Goal: Obtain resource: Download file/media

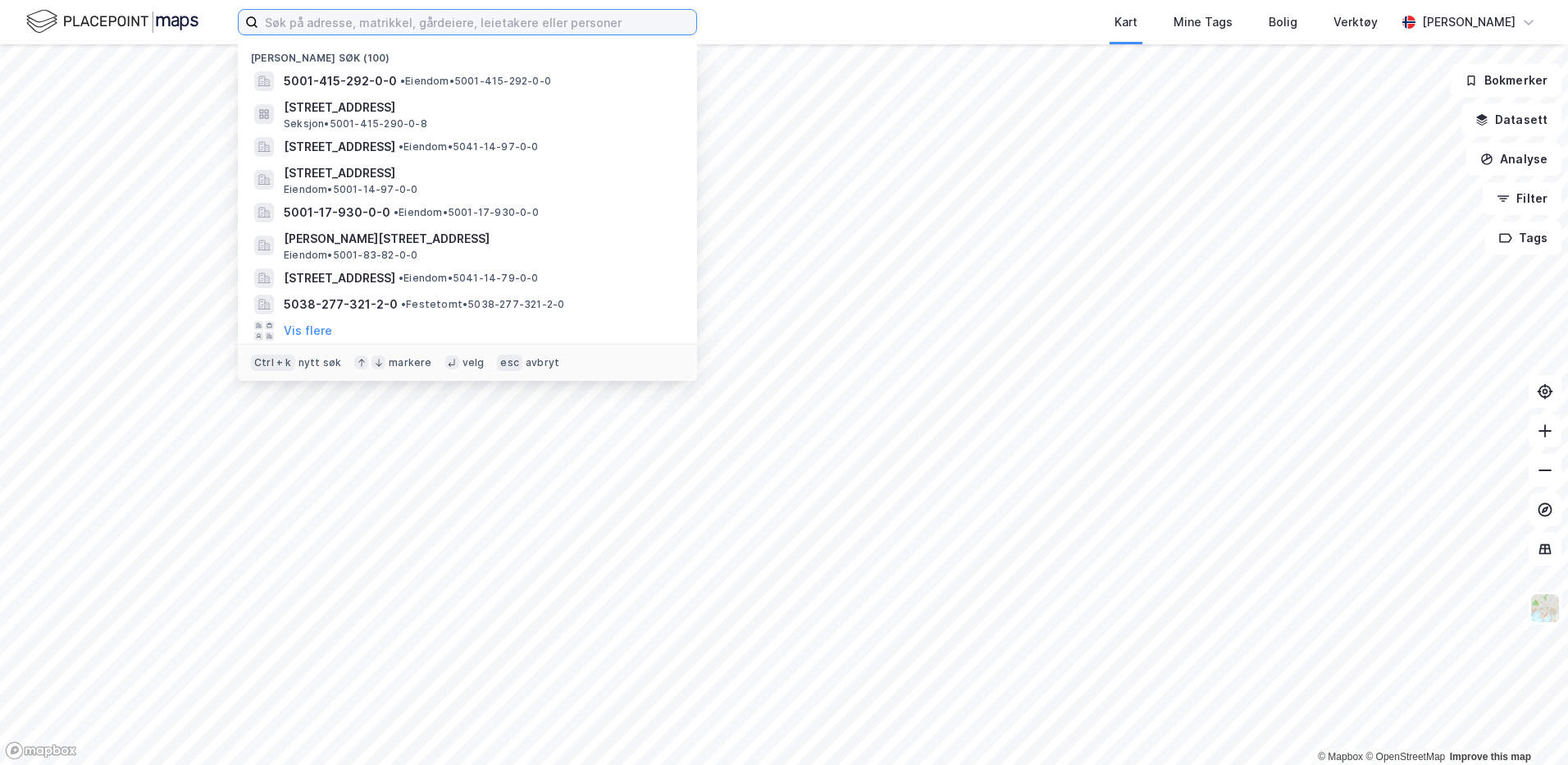
click at [374, 27] on input at bounding box center [477, 22] width 438 height 25
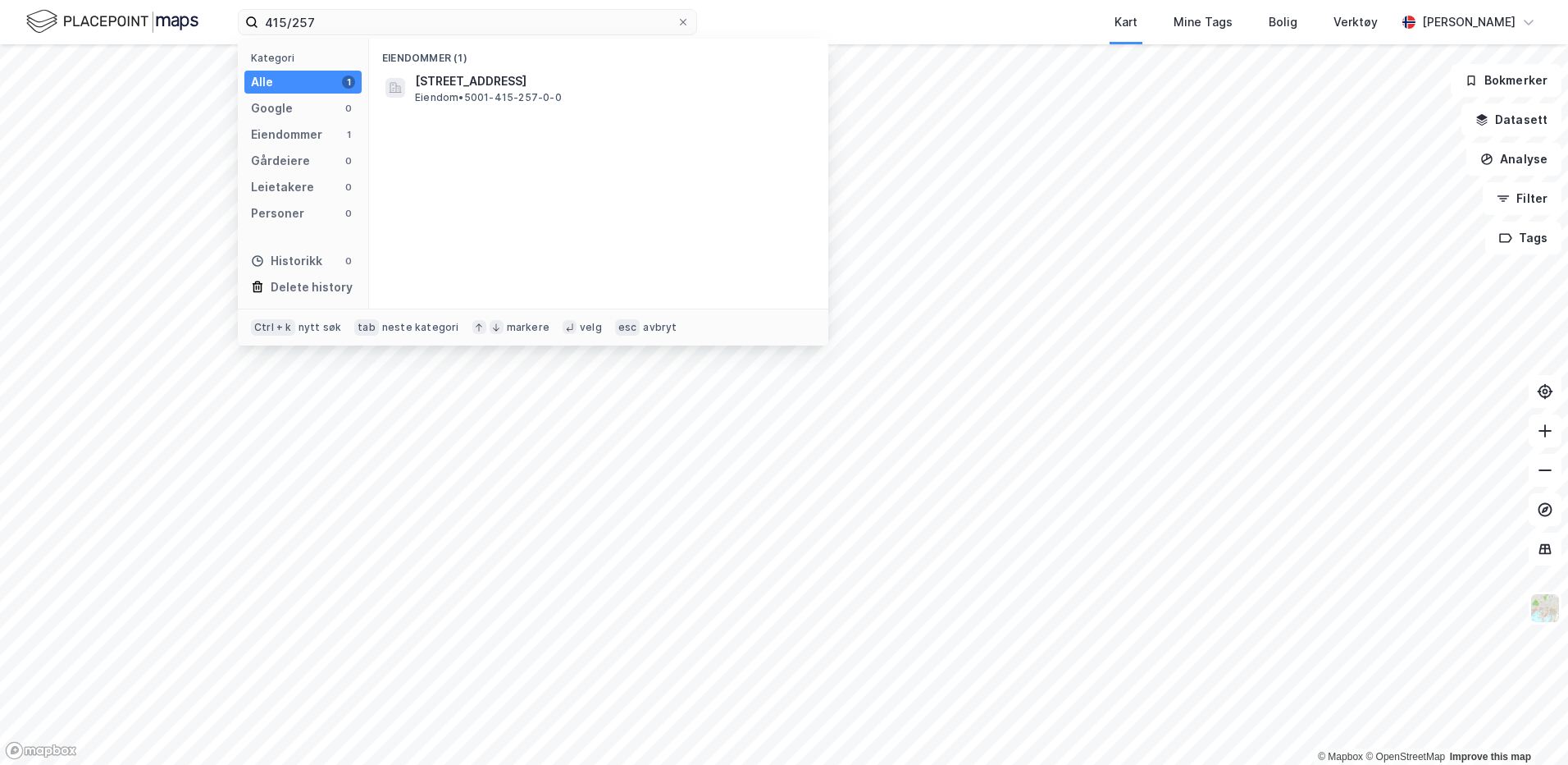
click at [517, 117] on div "Eiendommer (1) [STREET_ADDRESS] Eiendom • 5001-415-257-0-0" at bounding box center [598, 174] width 459 height 270
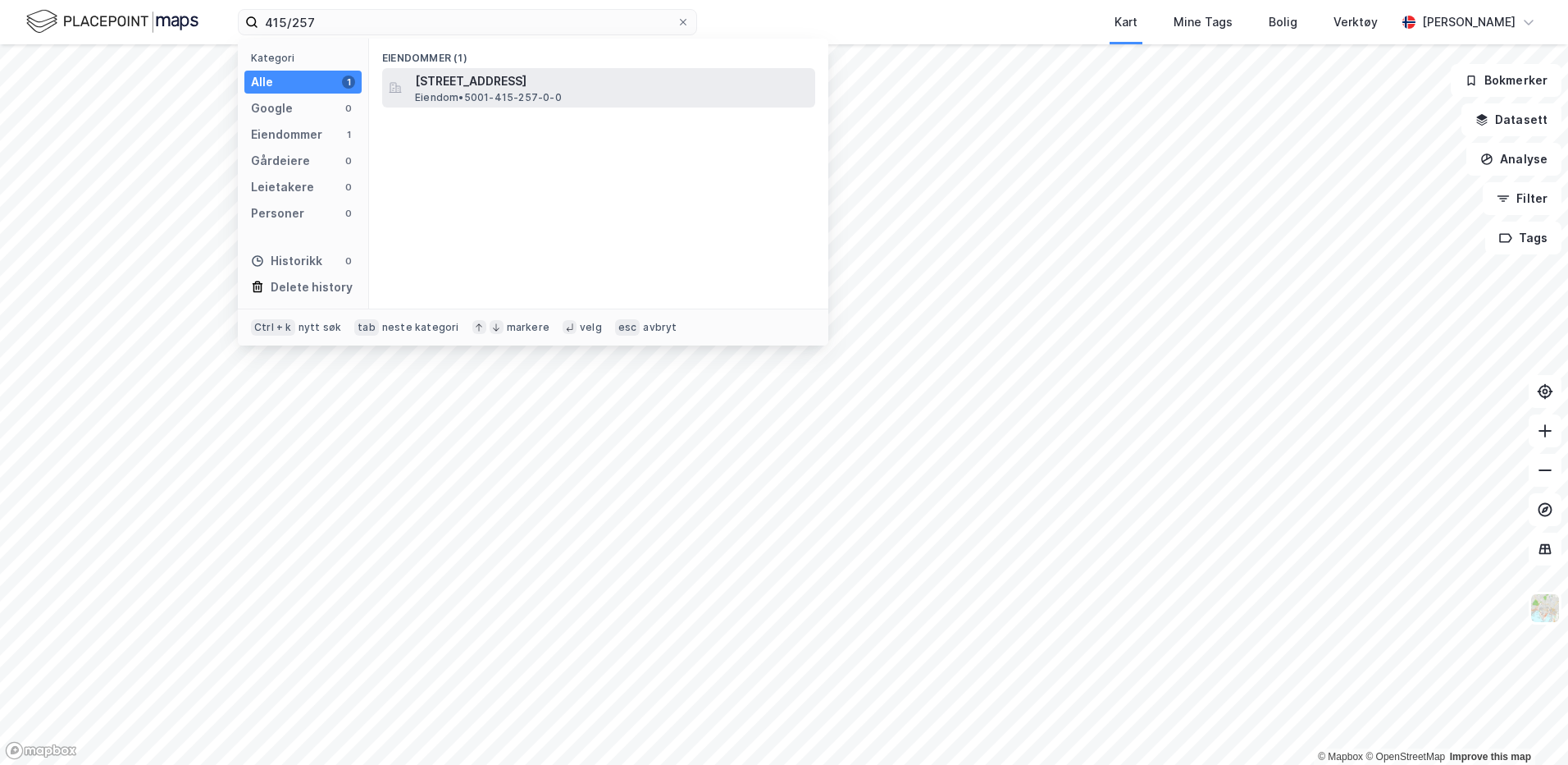
click at [516, 105] on div "[STREET_ADDRESS] Eiendom • 5001-415-257-0-0" at bounding box center [598, 88] width 433 height 40
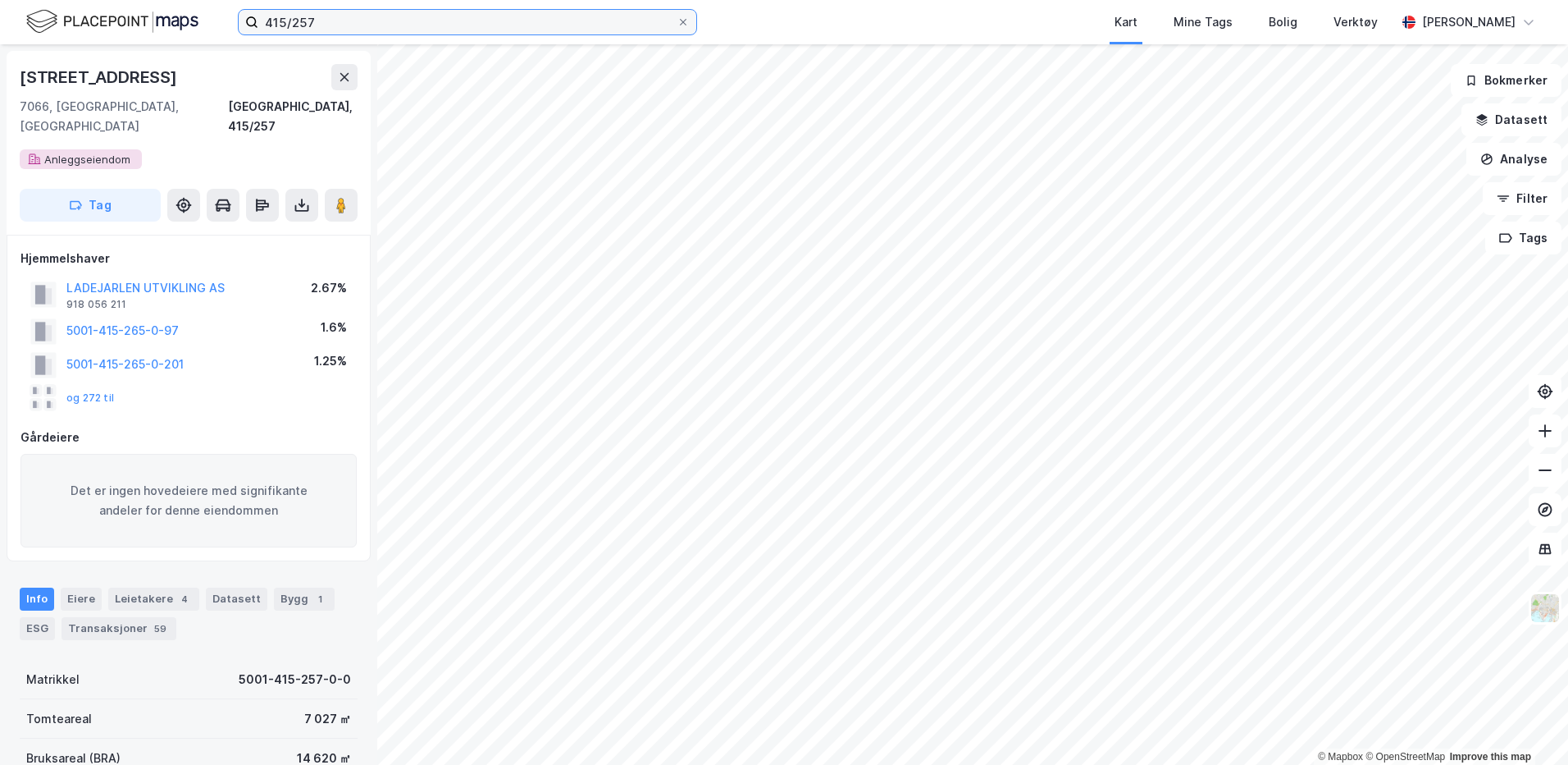
click at [324, 21] on input "415/257" at bounding box center [467, 22] width 418 height 25
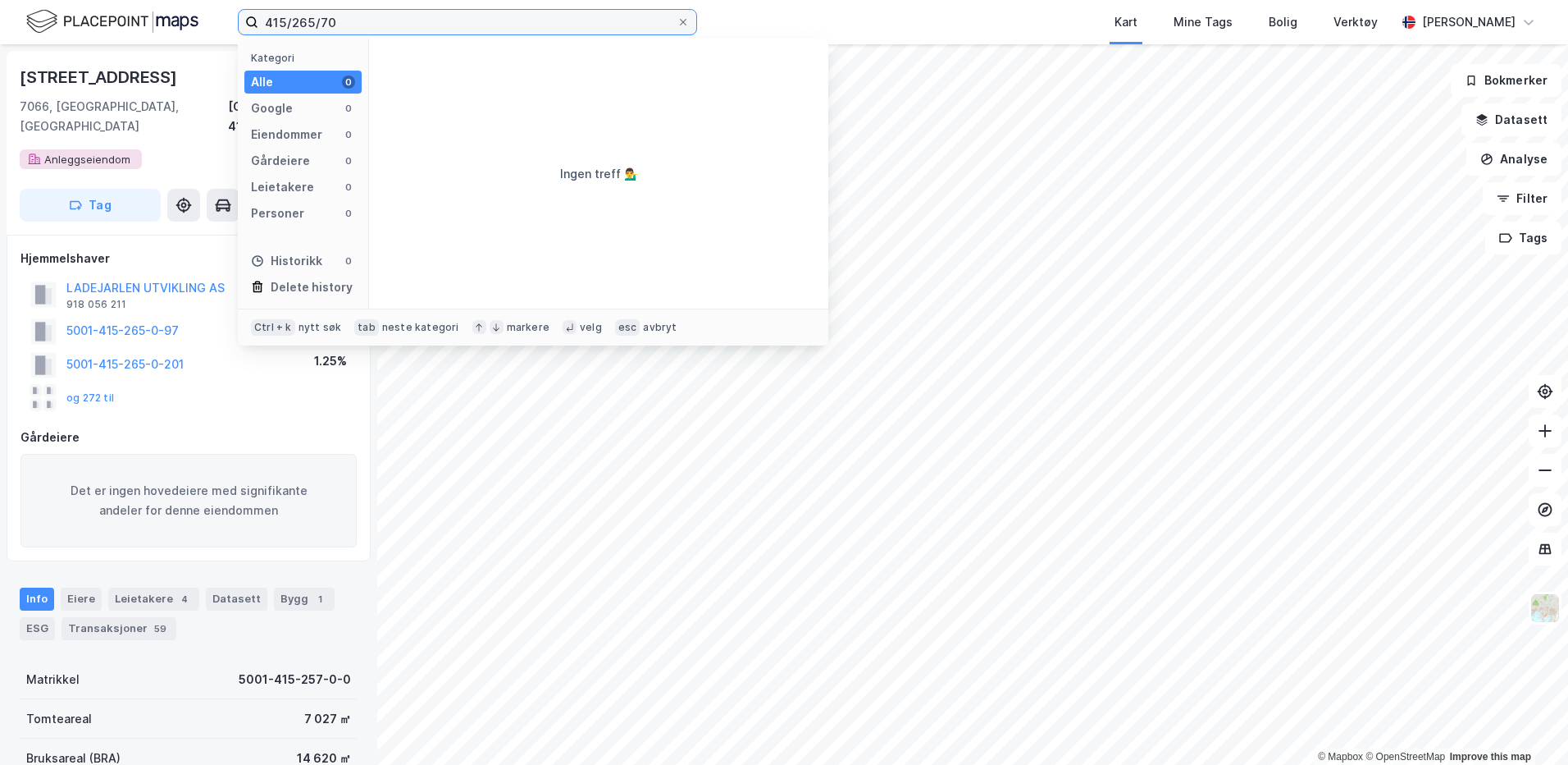
click at [320, 22] on input "415/265/70" at bounding box center [467, 22] width 418 height 25
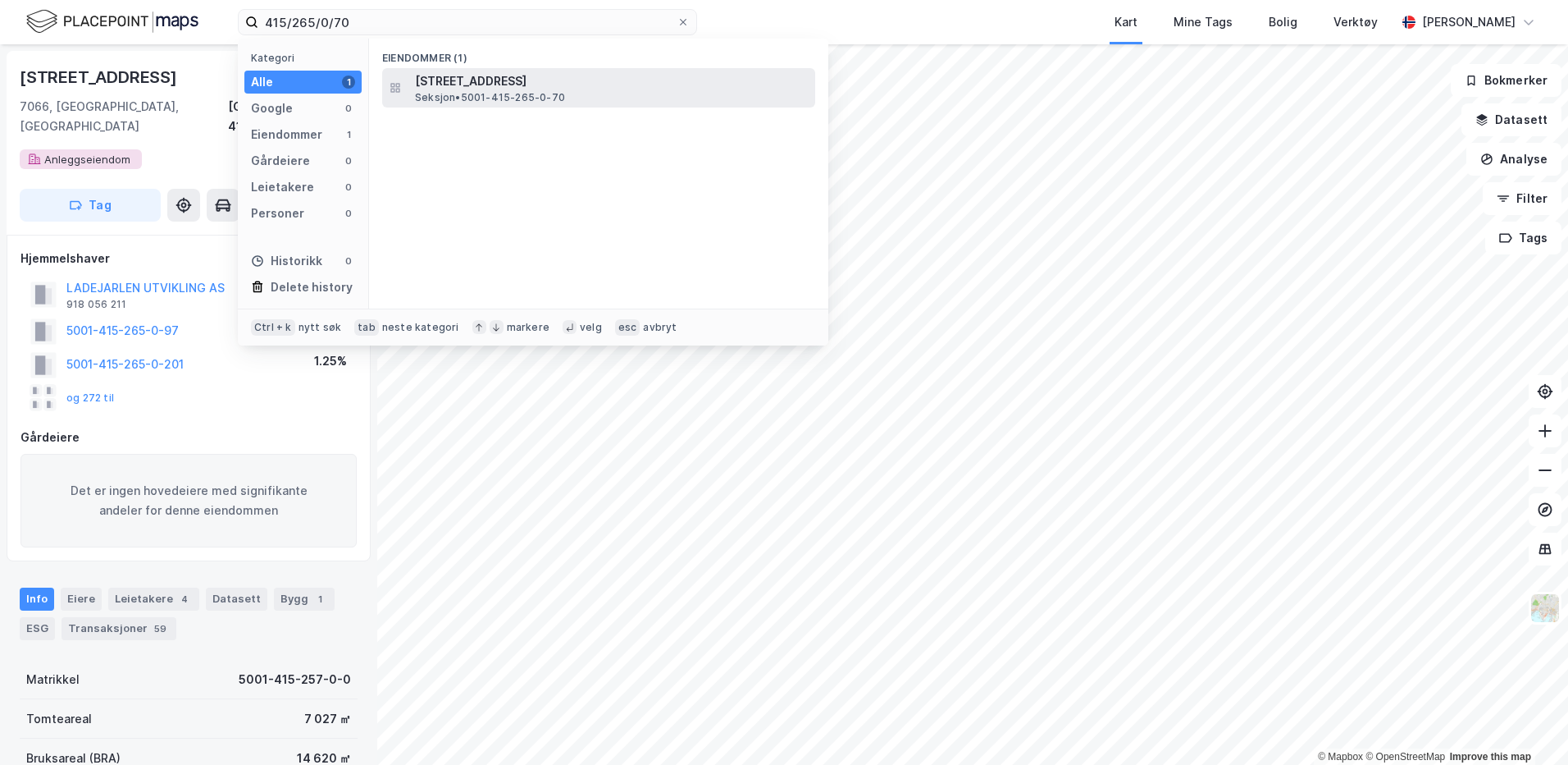
click at [440, 86] on span "[STREET_ADDRESS]" at bounding box center [612, 80] width 394 height 19
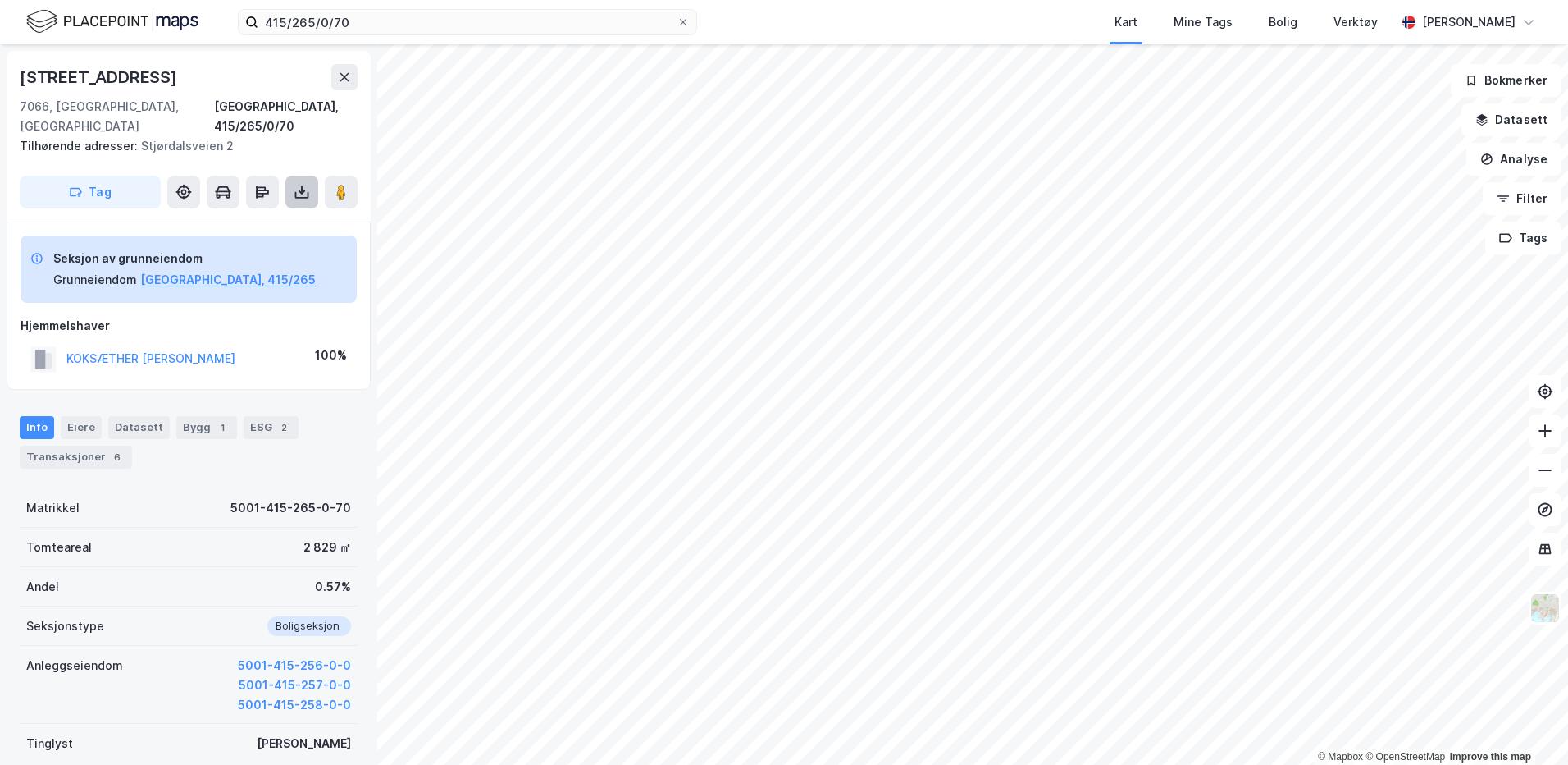
click at [309, 184] on icon at bounding box center [302, 192] width 17 height 17
click at [259, 218] on div "Last ned grunnbok" at bounding box center [220, 225] width 95 height 13
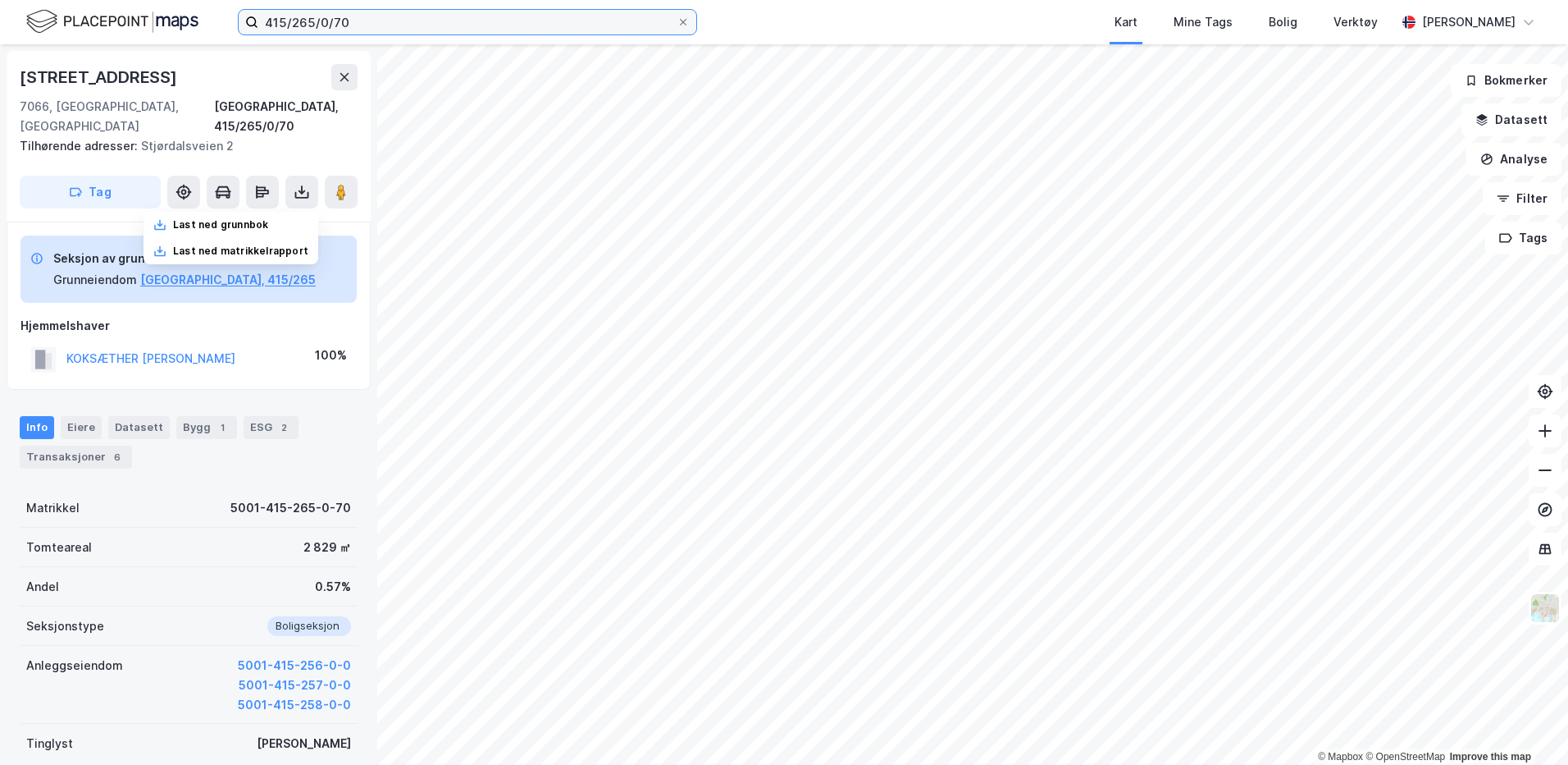
click at [373, 25] on input "415/265/0/70" at bounding box center [467, 22] width 418 height 25
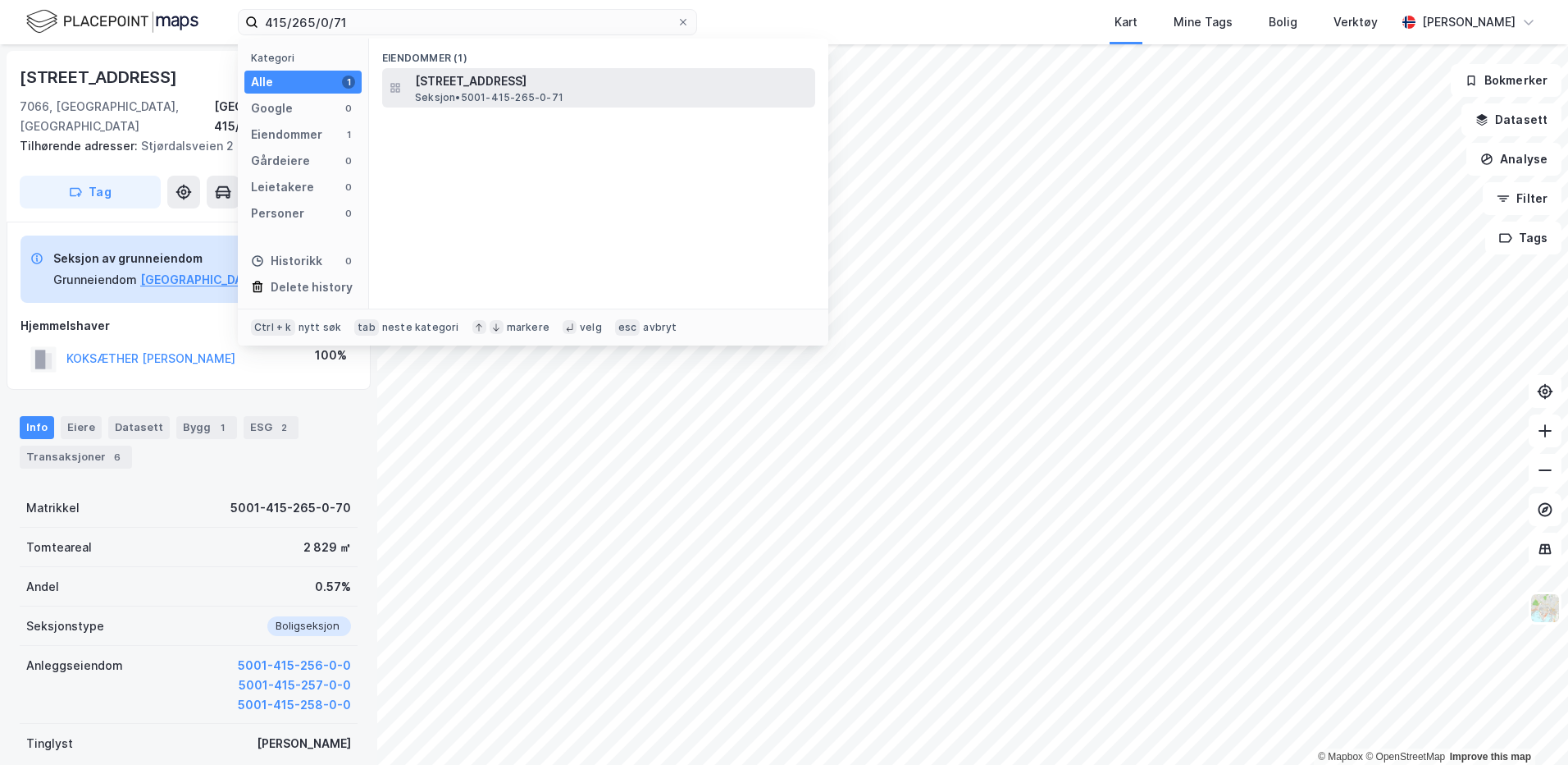
click at [503, 89] on span "[STREET_ADDRESS]" at bounding box center [612, 80] width 394 height 19
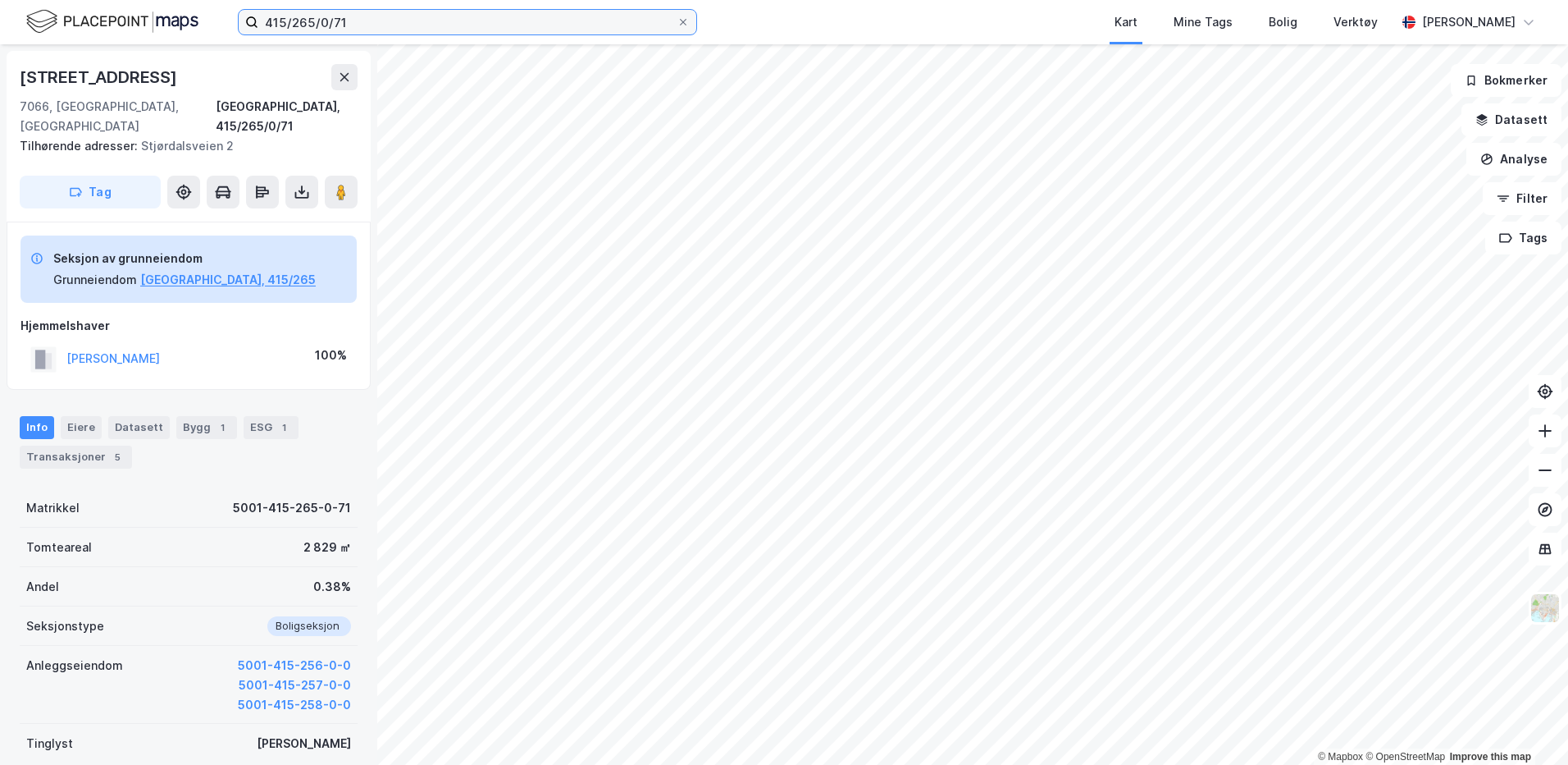
drag, startPoint x: 312, startPoint y: 21, endPoint x: 319, endPoint y: 32, distance: 13.0
click at [312, 21] on input "415/265/0/71" at bounding box center [467, 22] width 418 height 25
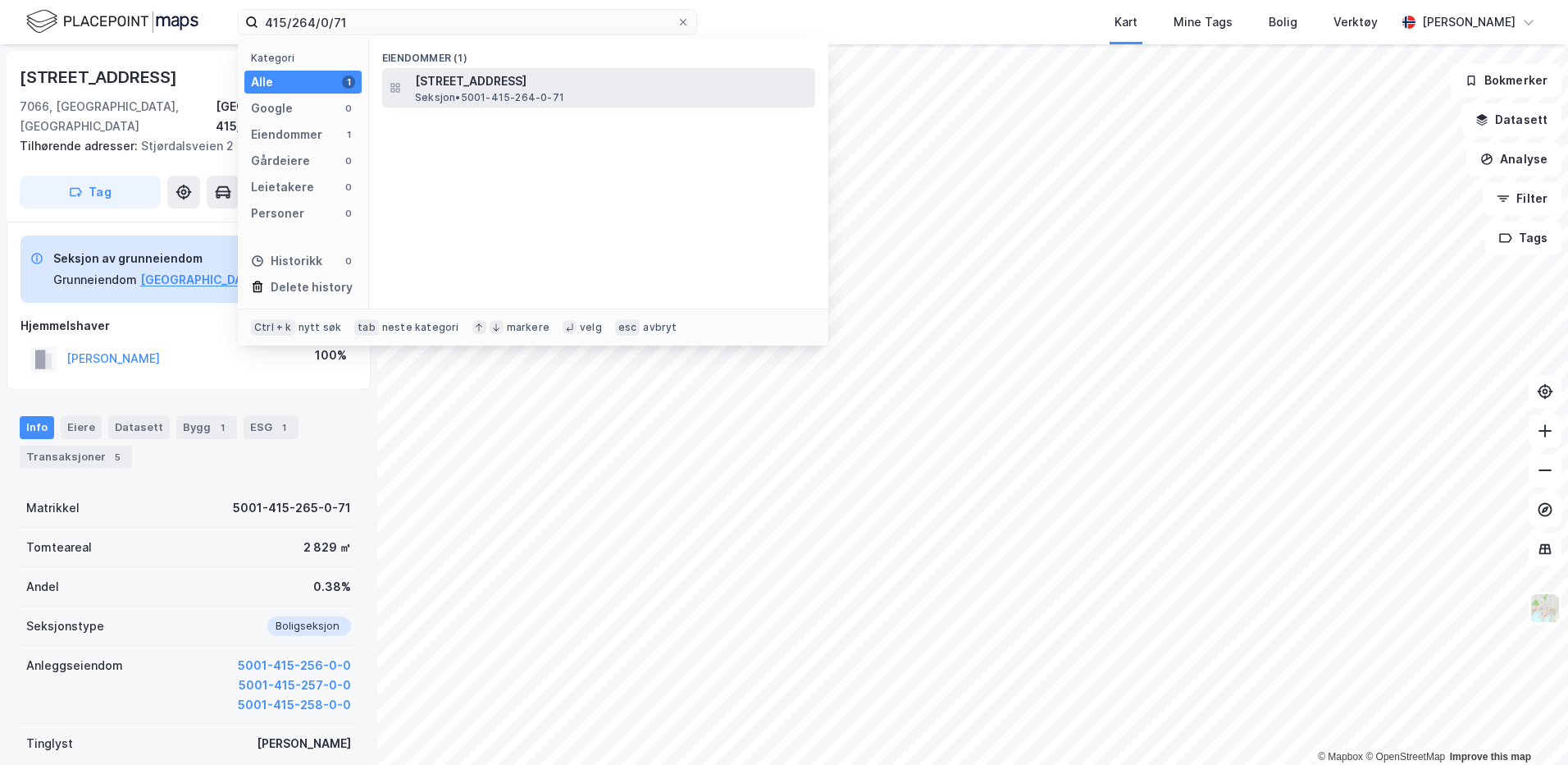
click at [447, 80] on span "[STREET_ADDRESS]" at bounding box center [612, 80] width 394 height 19
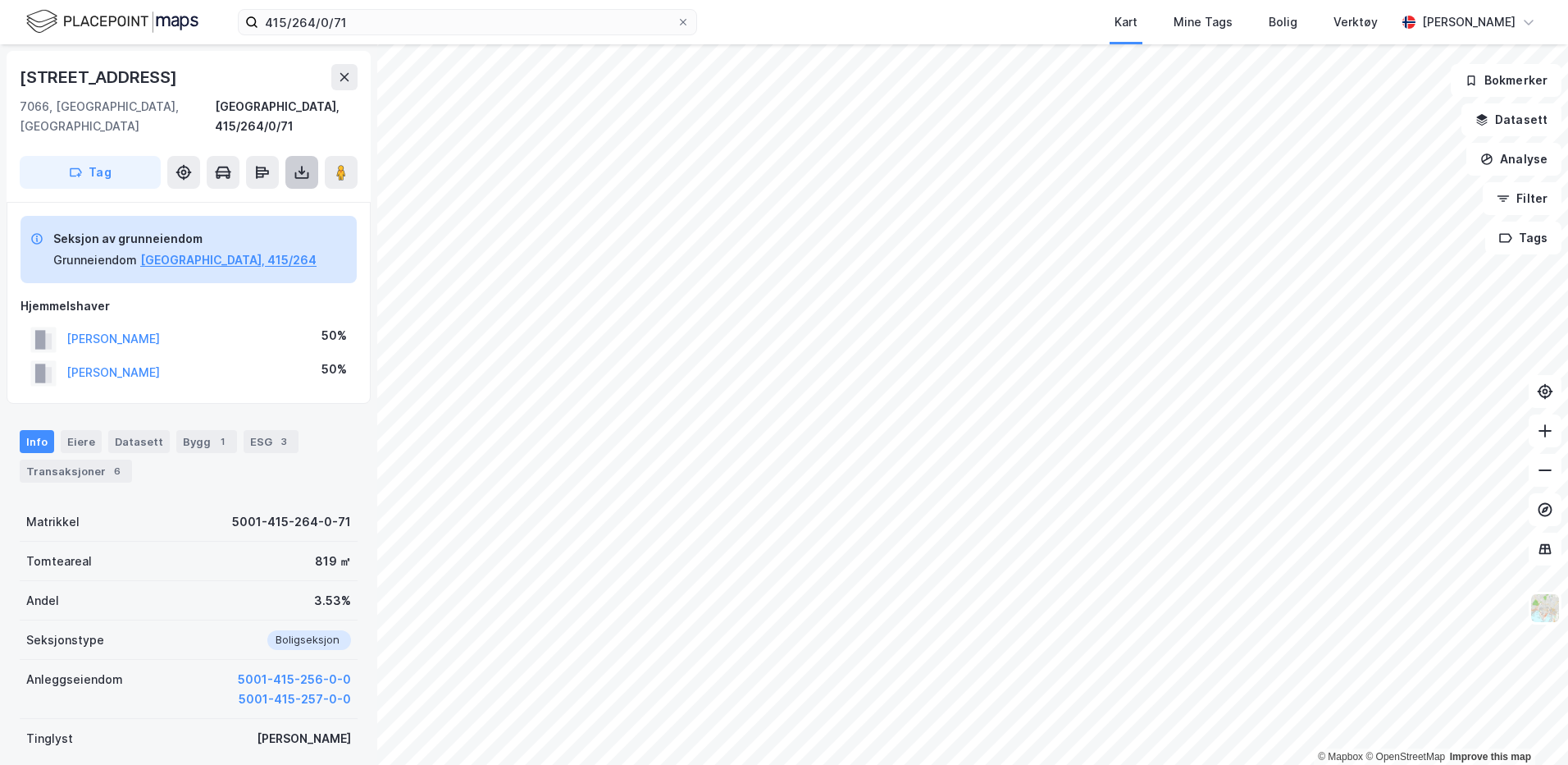
click at [310, 156] on button at bounding box center [301, 172] width 32 height 32
click at [263, 199] on div "Last ned grunnbok" at bounding box center [220, 205] width 95 height 13
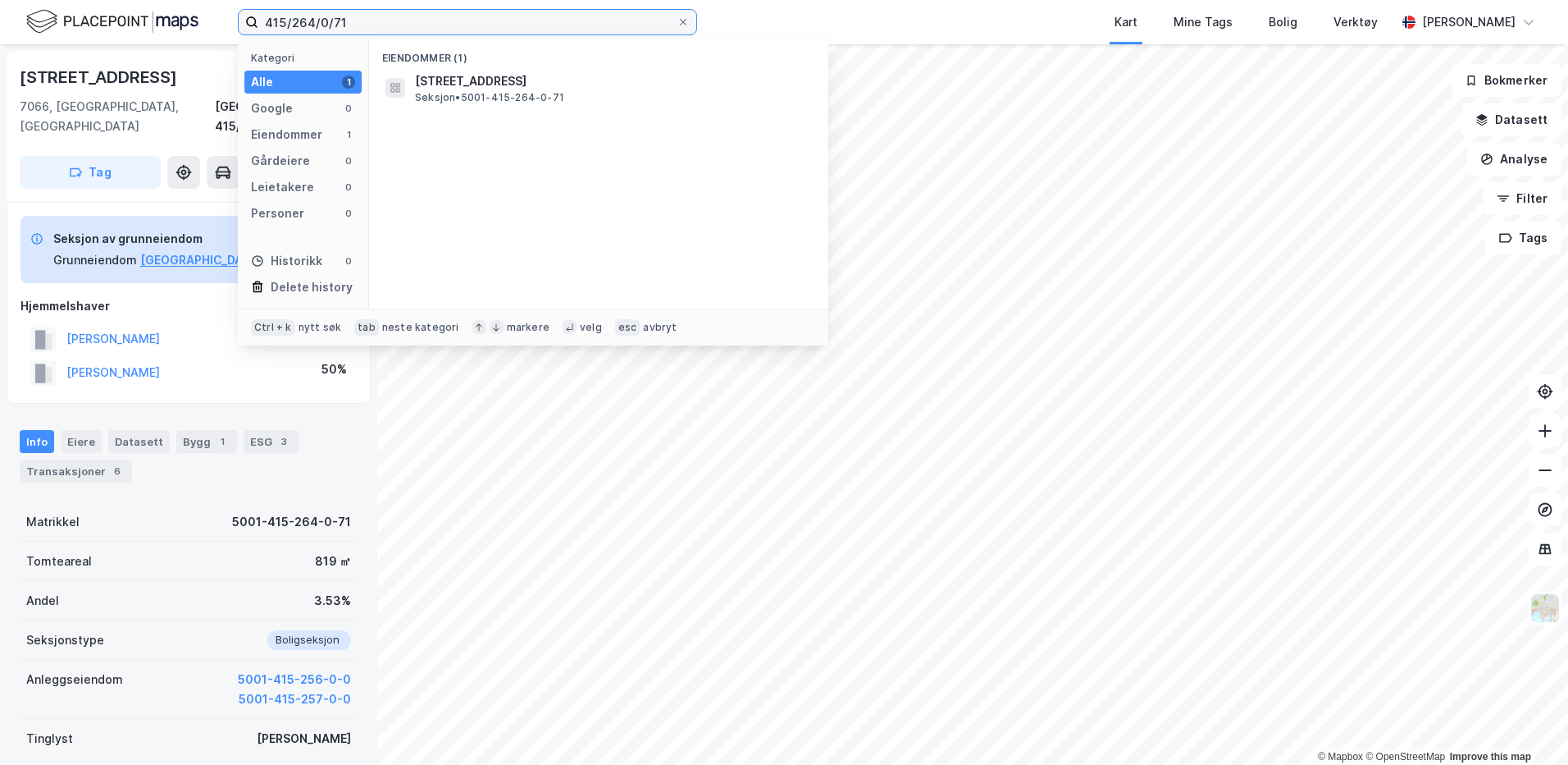
click at [365, 29] on input "415/264/0/71" at bounding box center [467, 22] width 418 height 25
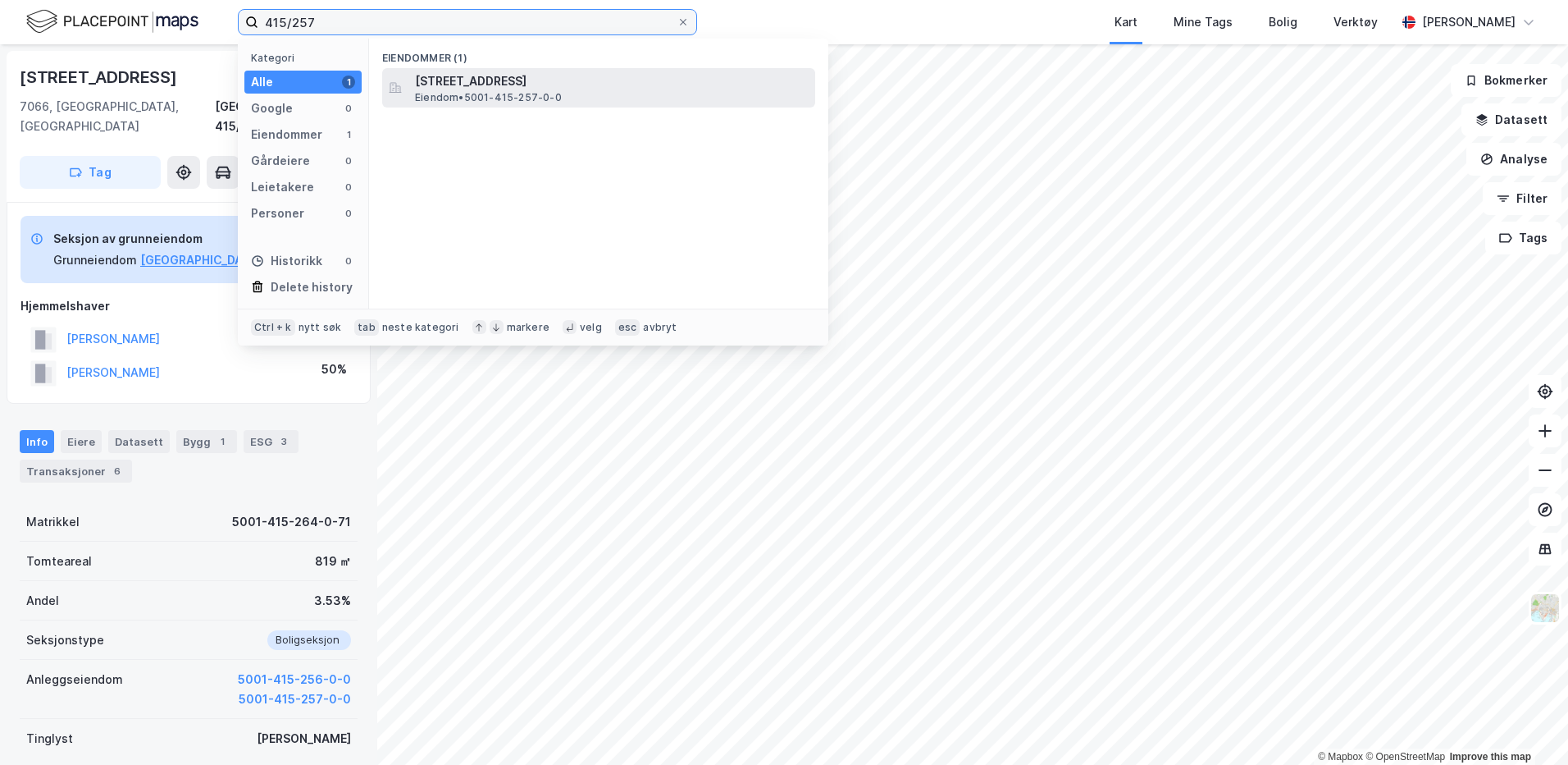
type input "415/257"
click at [472, 95] on span "Eiendom • 5001-415-257-0-0" at bounding box center [488, 97] width 147 height 13
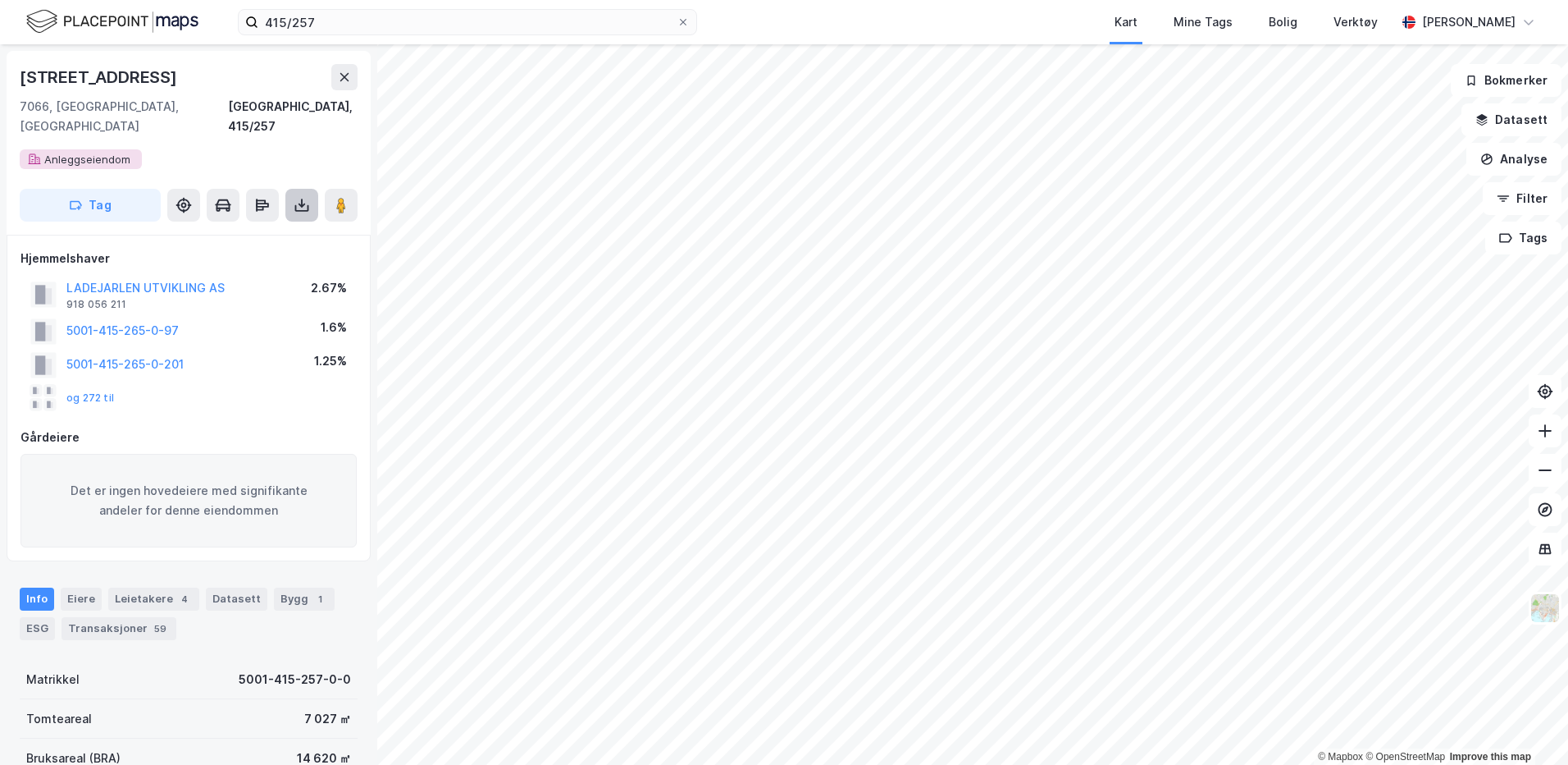
click at [311, 190] on button at bounding box center [301, 204] width 32 height 32
click at [261, 231] on div "Last ned grunnbok" at bounding box center [220, 238] width 95 height 13
